Goal: Book appointment/travel/reservation

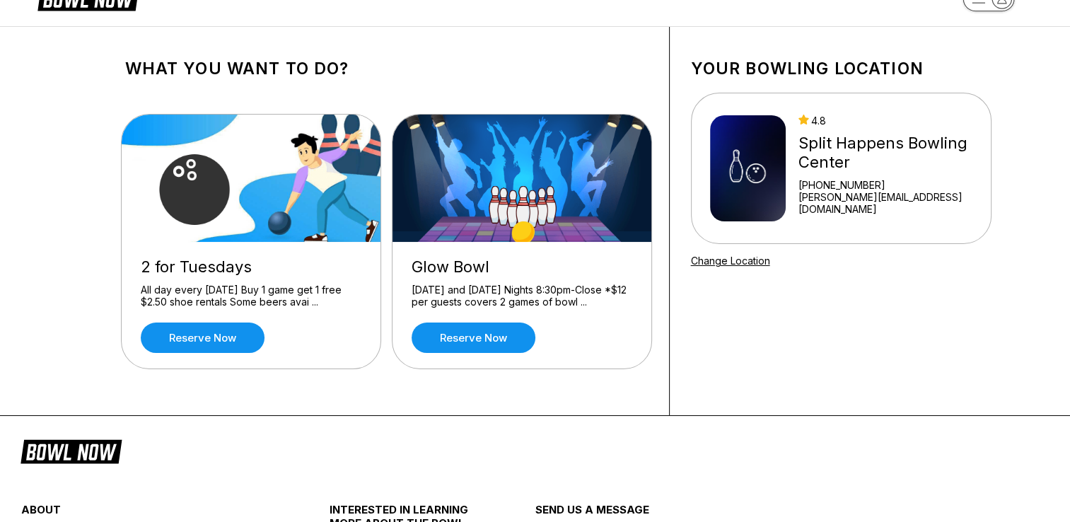
scroll to position [11, 0]
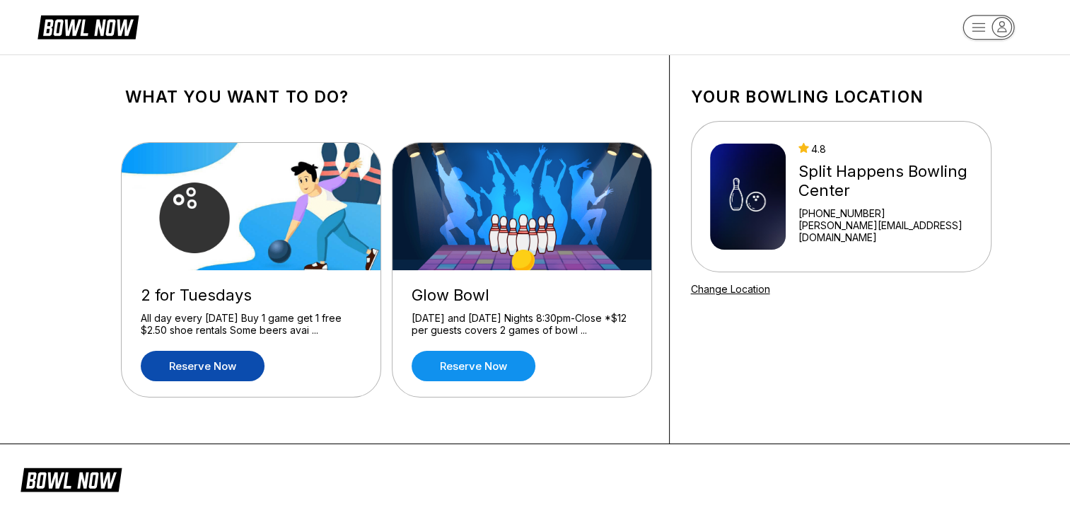
click at [226, 367] on link "Reserve now" at bounding box center [203, 366] width 124 height 30
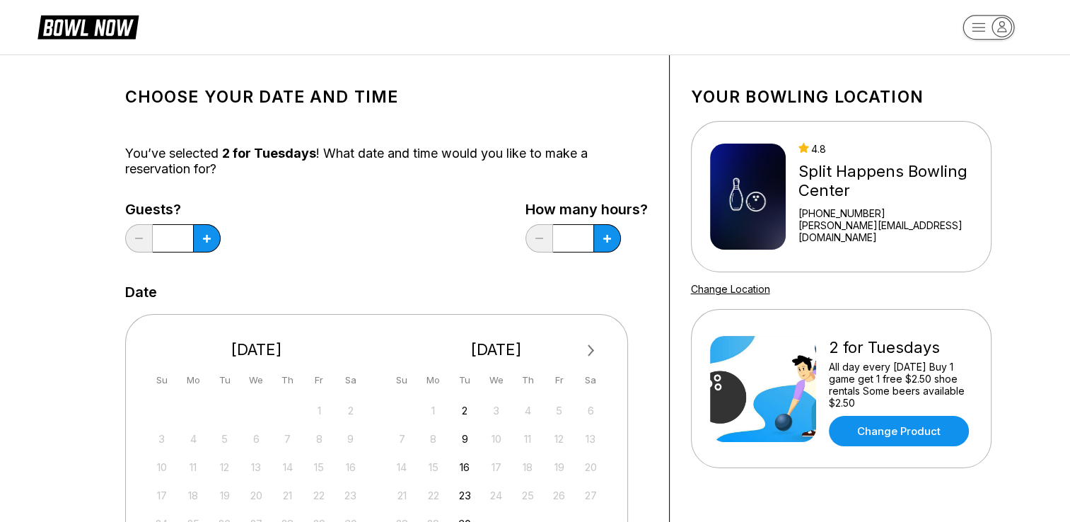
scroll to position [0, 0]
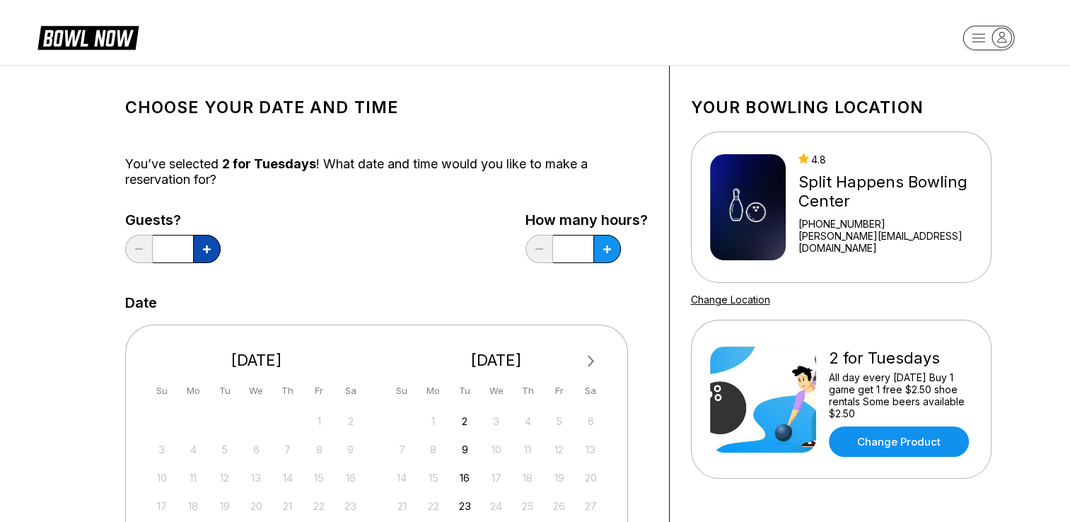
click at [200, 248] on button at bounding box center [207, 249] width 28 height 28
type input "*"
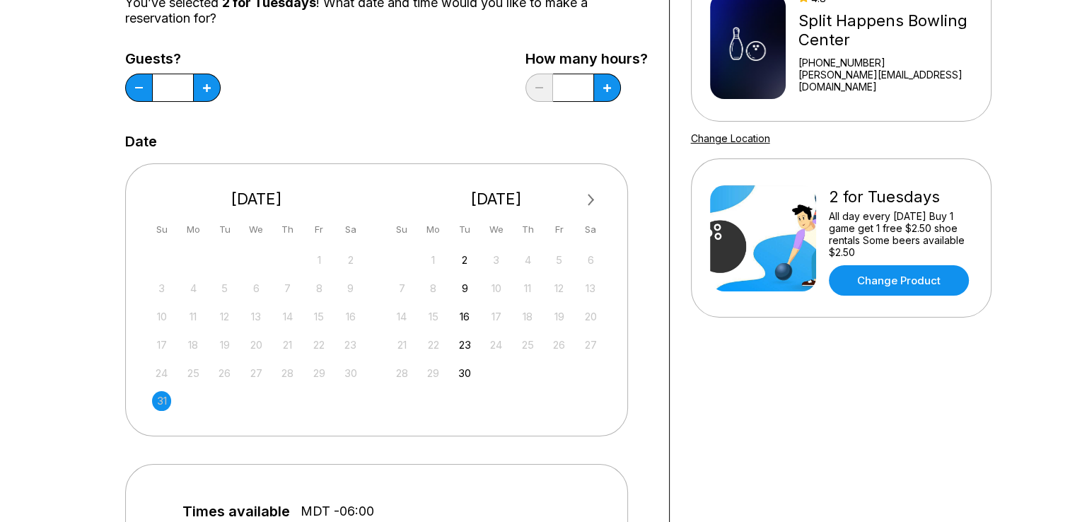
scroll to position [187, 0]
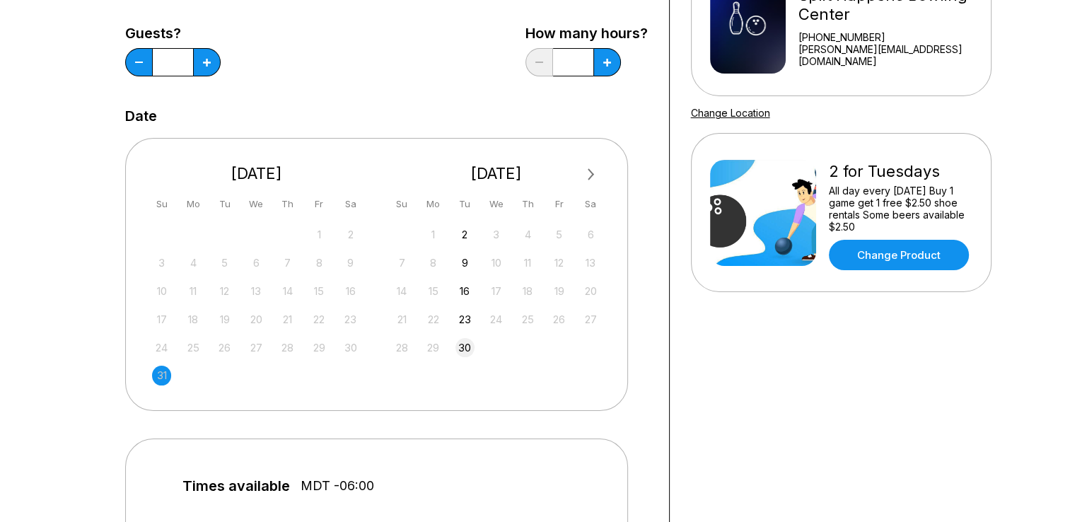
click at [465, 340] on div "30" at bounding box center [464, 347] width 19 height 19
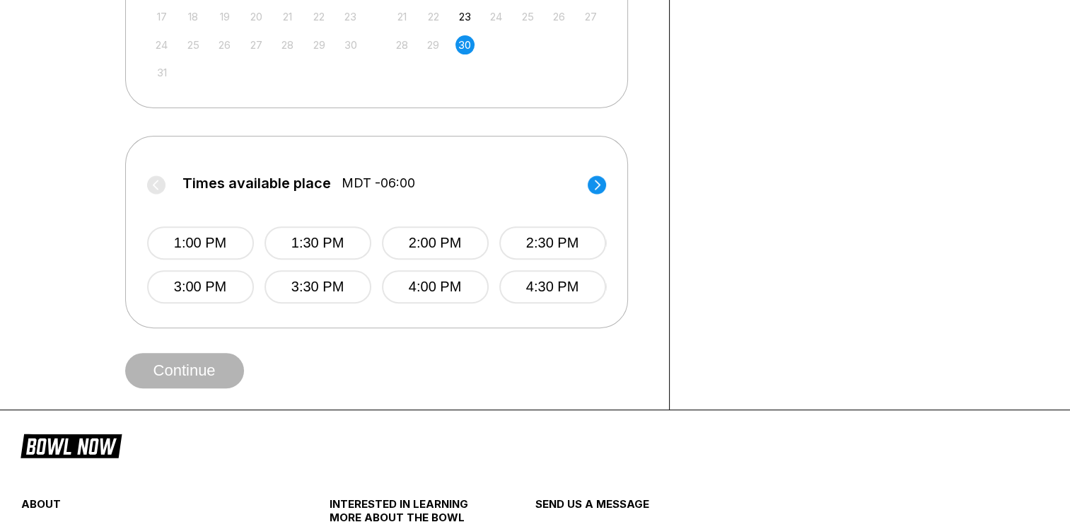
scroll to position [509, 0]
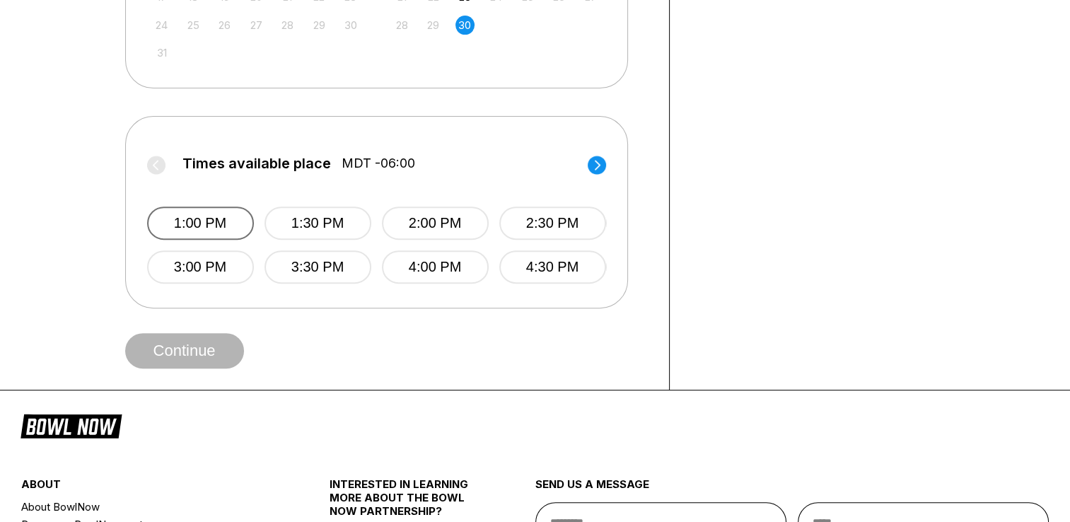
click at [211, 222] on button "1:00 PM" at bounding box center [200, 222] width 107 height 33
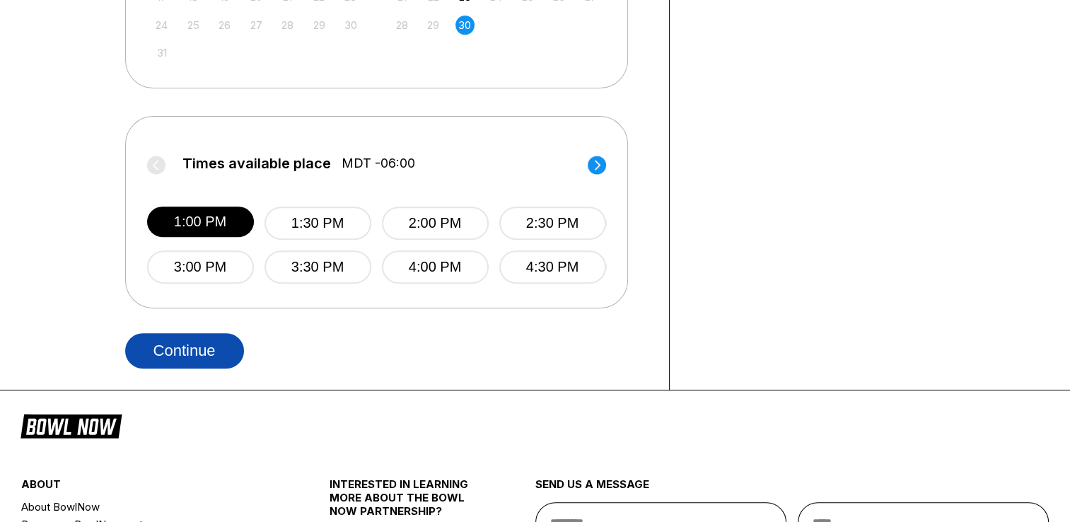
click at [204, 352] on button "Continue" at bounding box center [184, 350] width 119 height 35
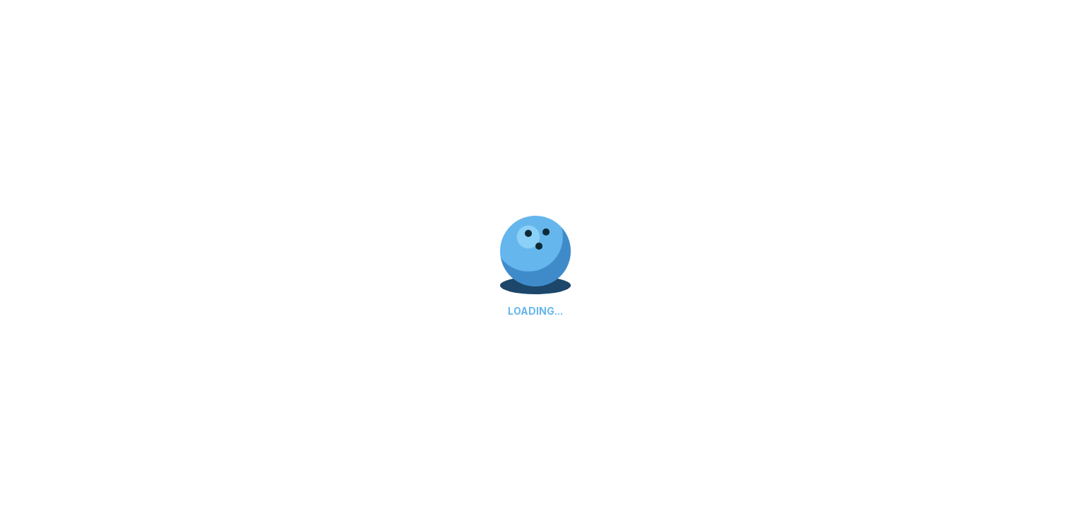
select select "**"
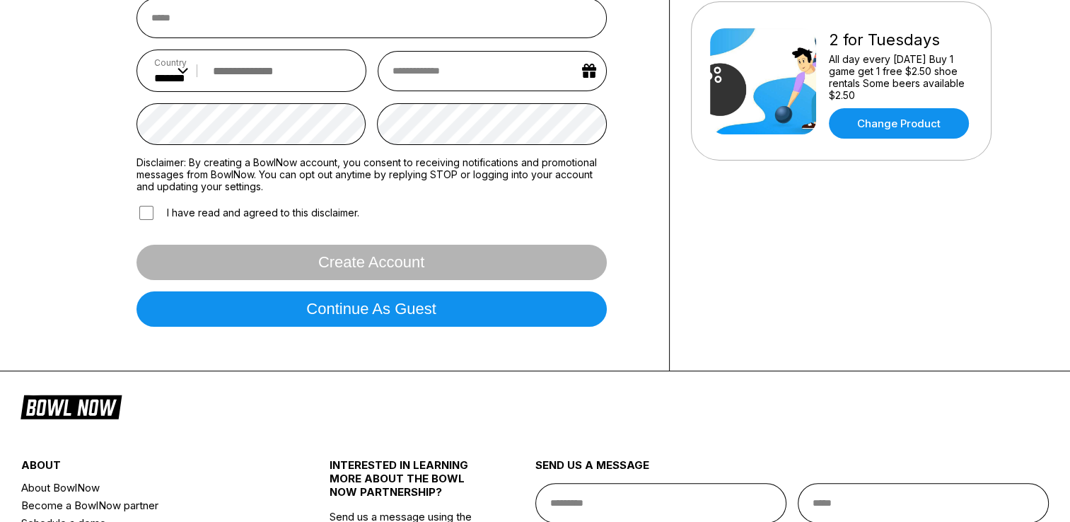
scroll to position [317, 0]
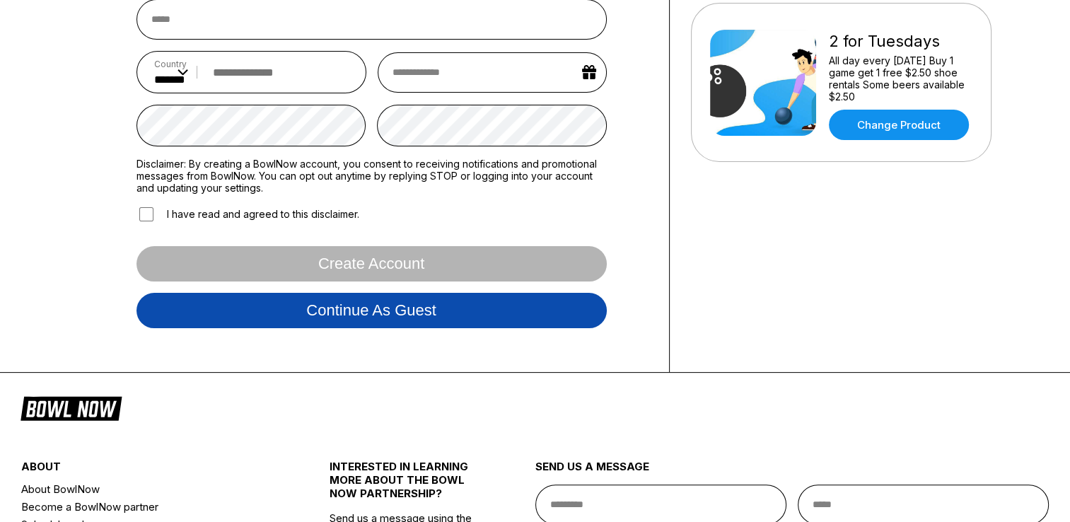
click at [392, 315] on button "Continue as guest" at bounding box center [371, 310] width 470 height 35
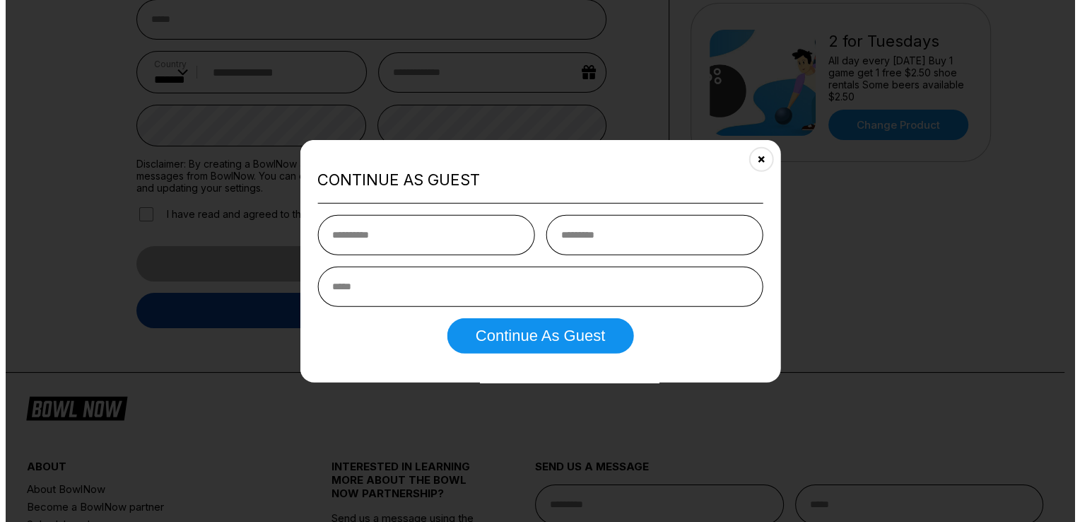
scroll to position [263, 0]
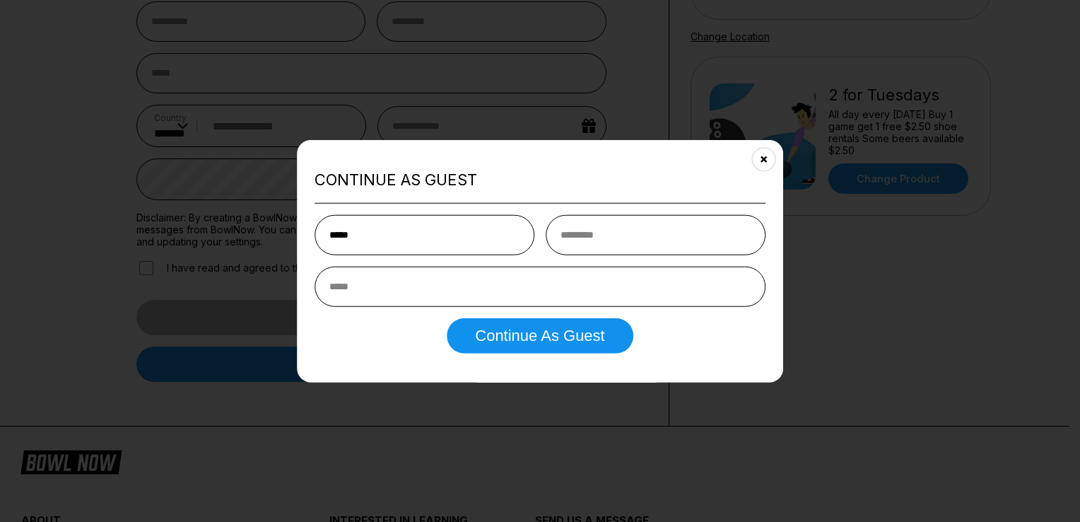
type input "*****"
click at [625, 233] on input "text" at bounding box center [656, 234] width 220 height 40
type input "*****"
click at [564, 280] on input "email" at bounding box center [540, 286] width 451 height 40
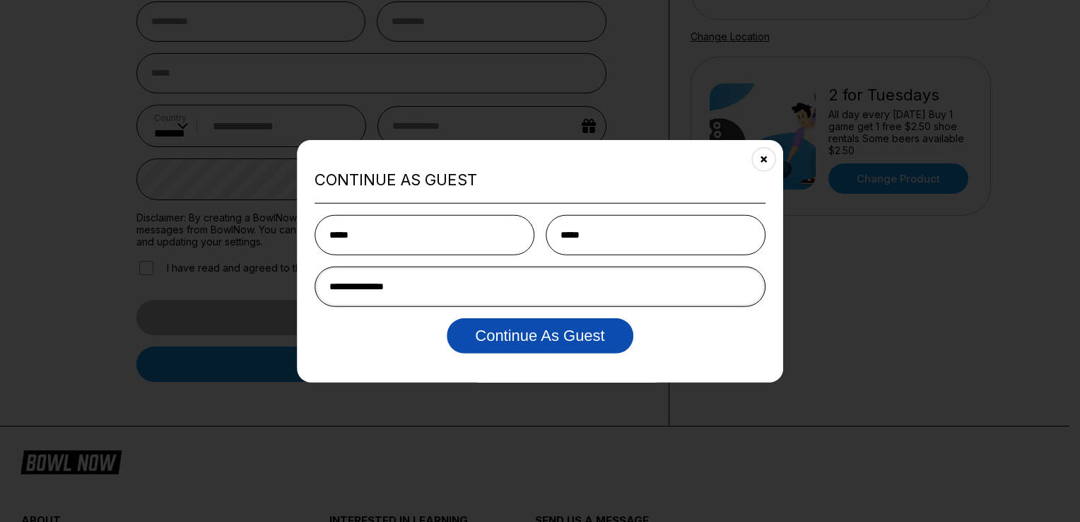
type input "**********"
click at [523, 341] on button "Continue as Guest" at bounding box center [540, 334] width 186 height 35
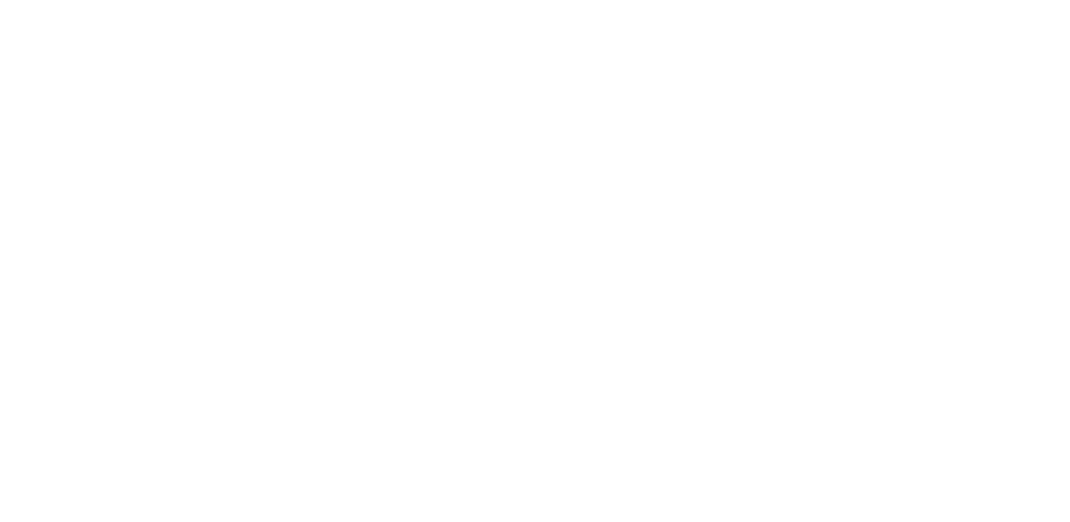
scroll to position [0, 0]
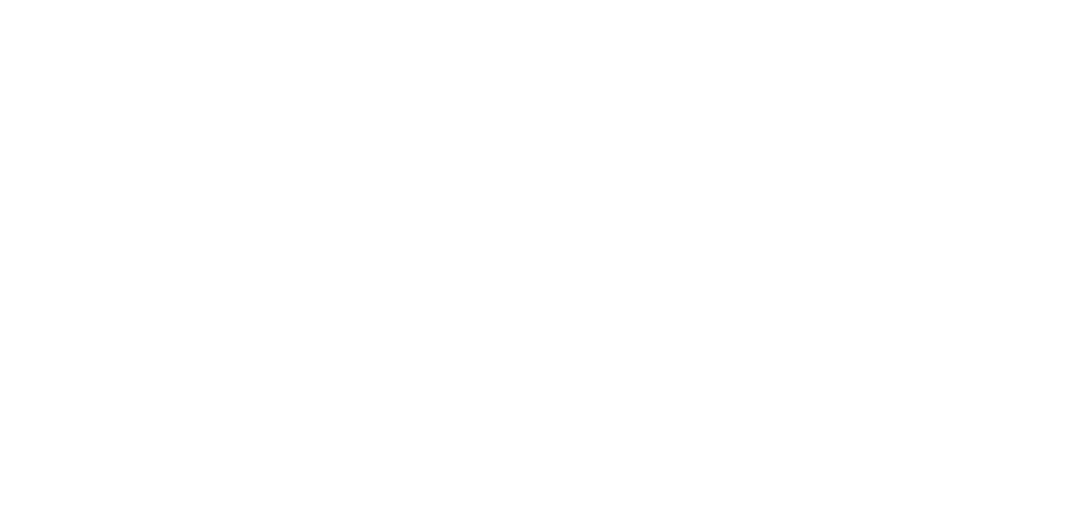
select select "**"
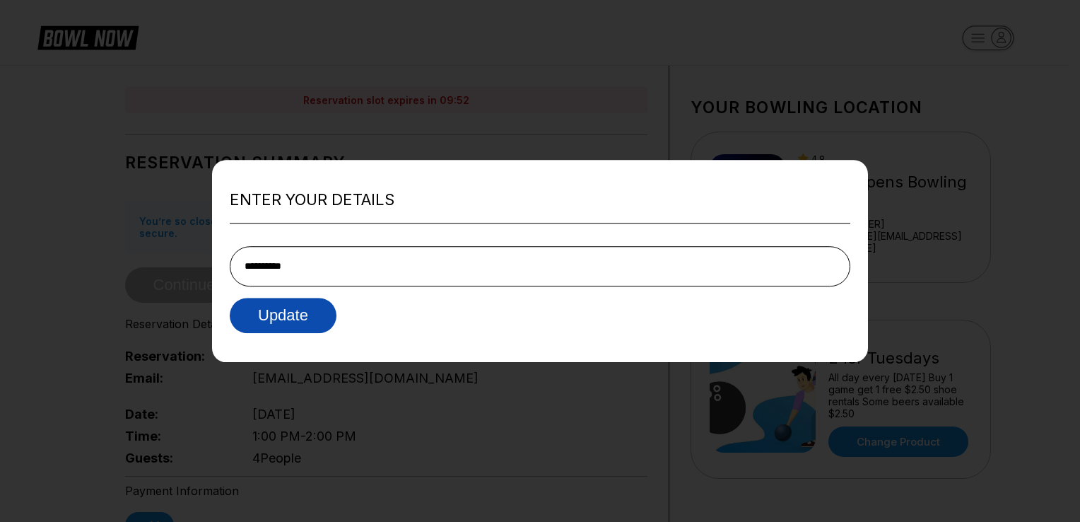
type input "**********"
click at [286, 324] on button "Update" at bounding box center [283, 315] width 107 height 35
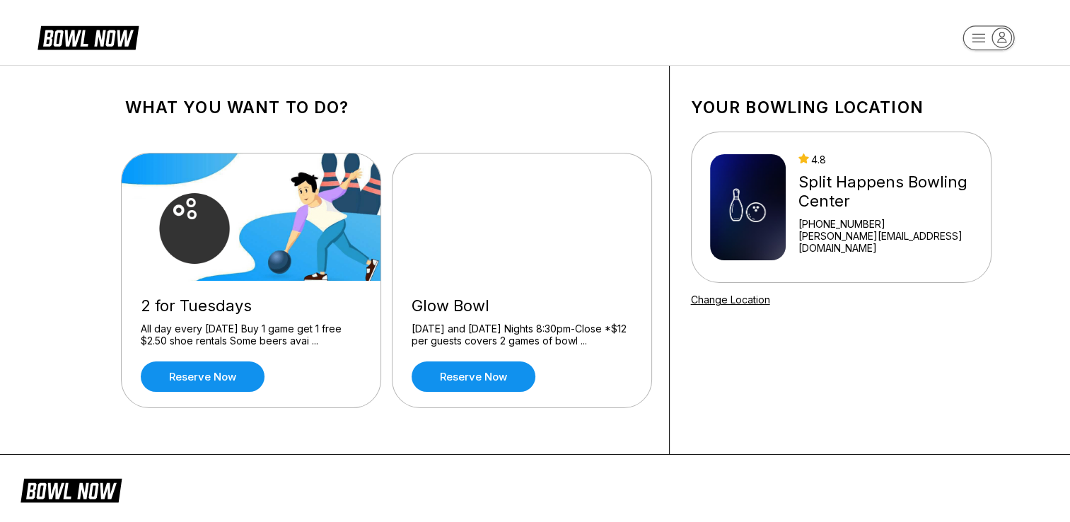
scroll to position [68, 0]
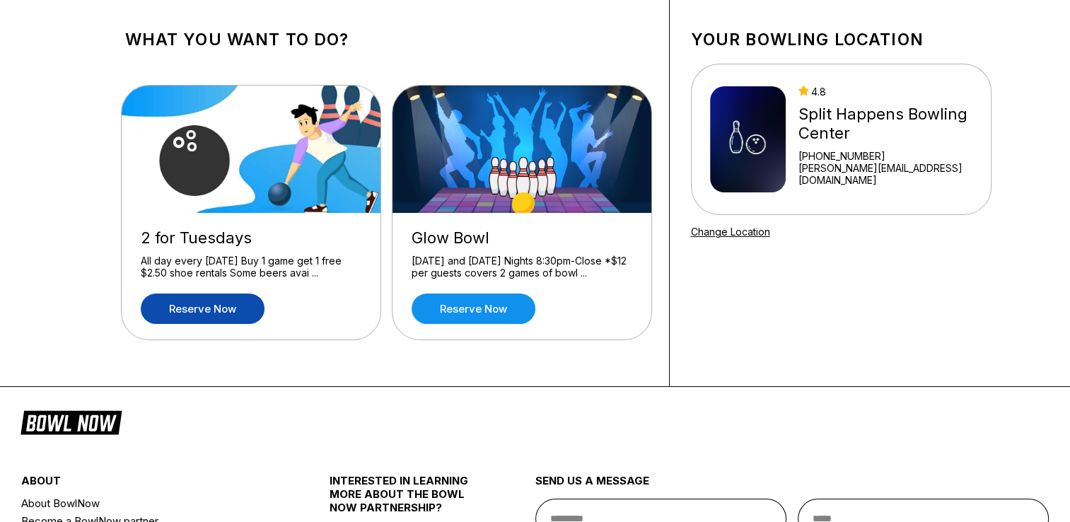
click at [185, 309] on link "Reserve now" at bounding box center [203, 308] width 124 height 30
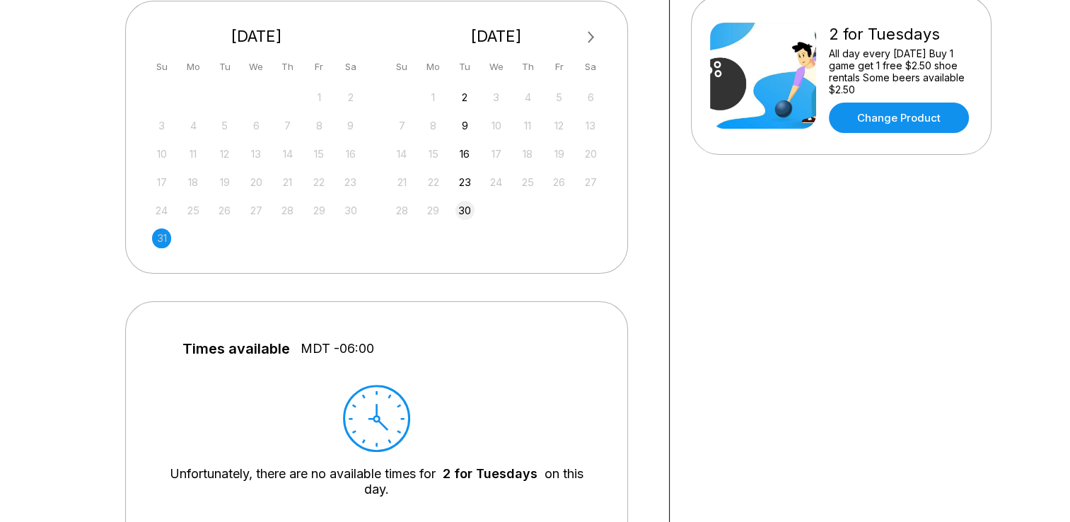
scroll to position [327, 0]
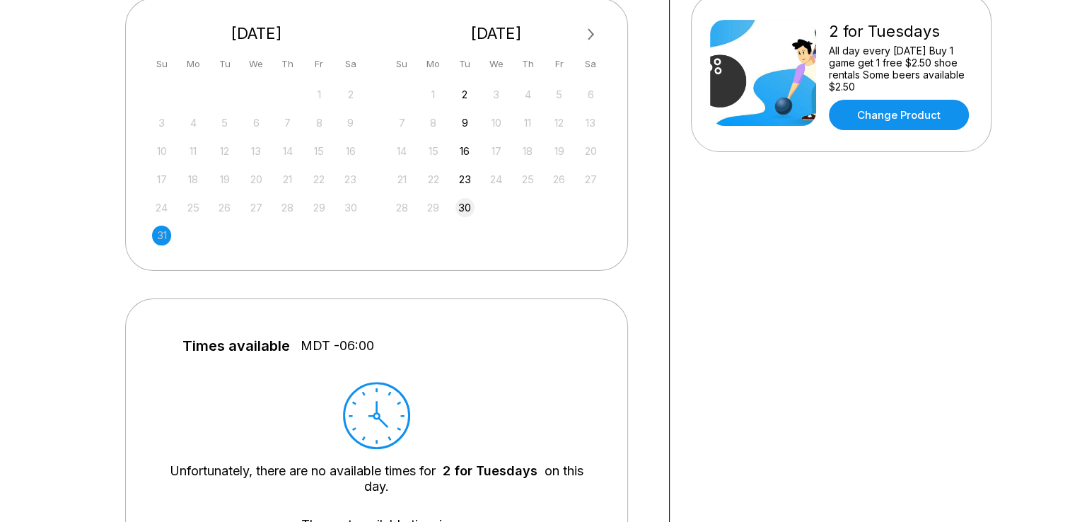
click at [465, 205] on div "30" at bounding box center [464, 207] width 19 height 19
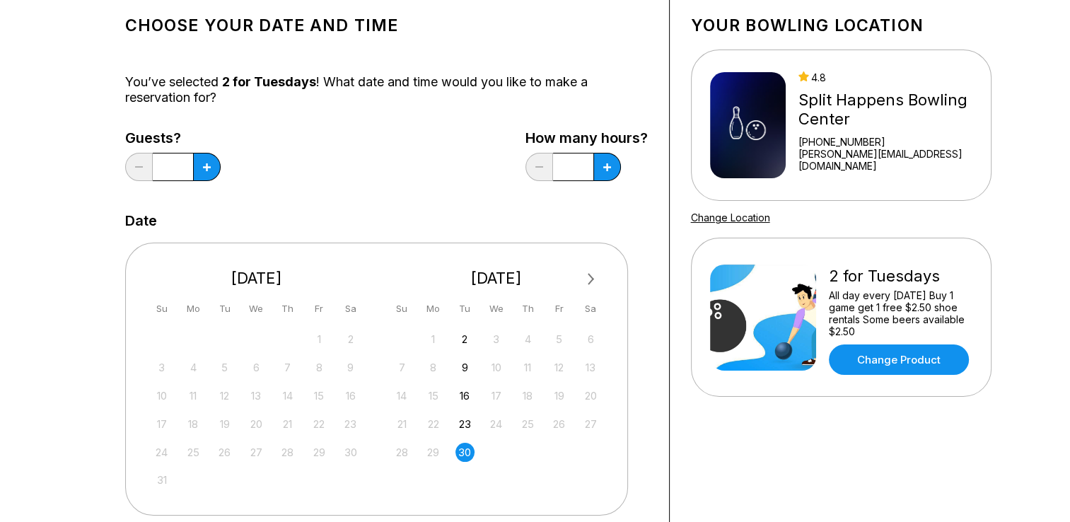
scroll to position [0, 0]
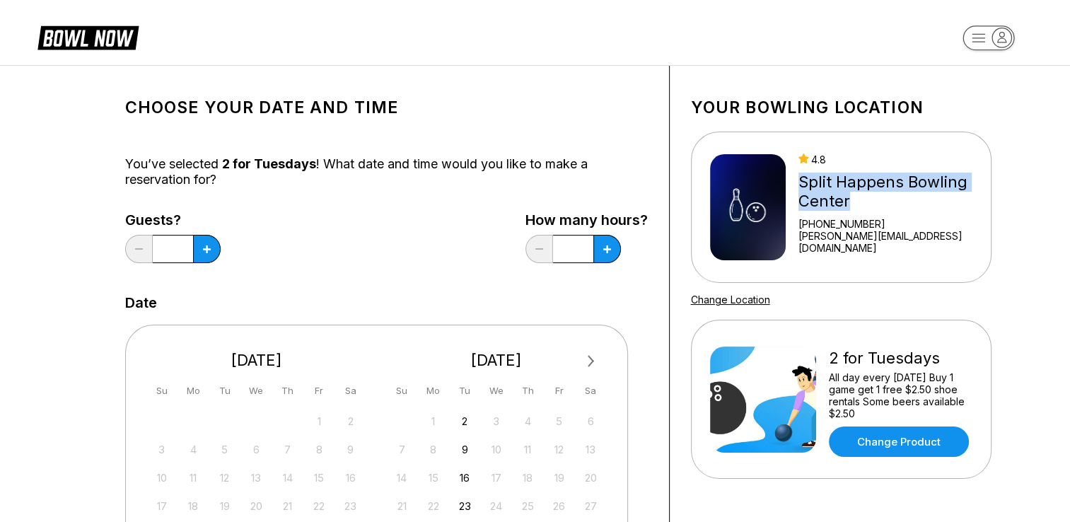
drag, startPoint x: 860, startPoint y: 205, endPoint x: 806, endPoint y: 185, distance: 57.9
click at [806, 185] on div "Split Happens Bowling Center" at bounding box center [885, 192] width 174 height 38
